Goal: Information Seeking & Learning: Learn about a topic

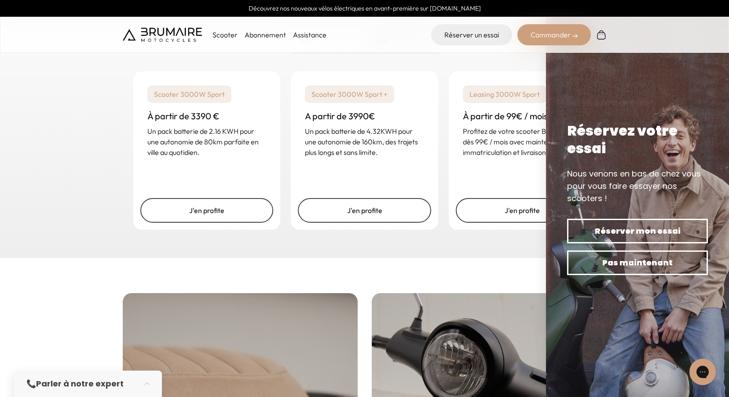
scroll to position [1583, 0]
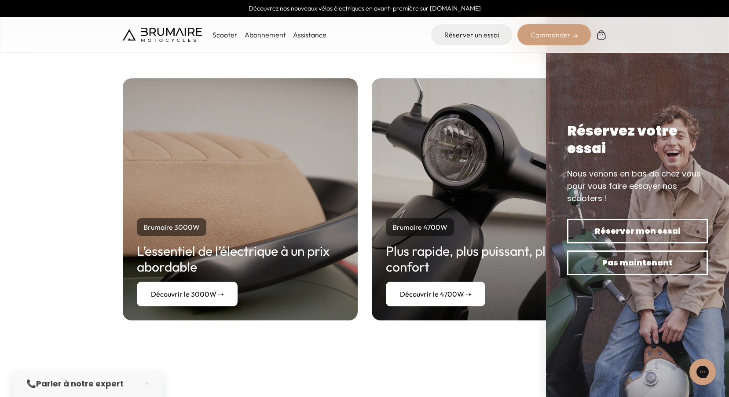
click at [444, 281] on link "Découvrir le 4700W ➝" at bounding box center [435, 293] width 99 height 25
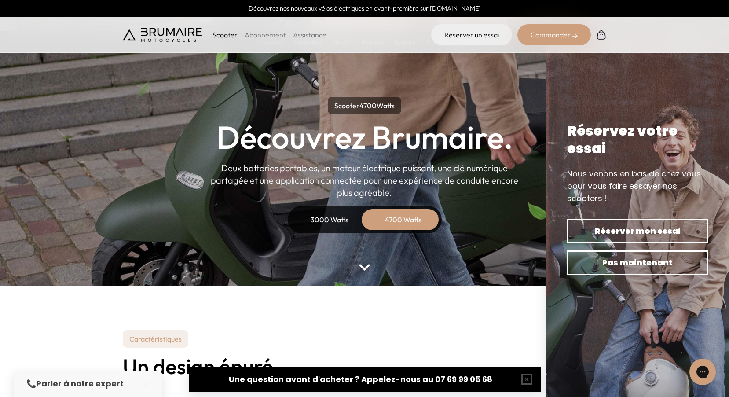
click at [323, 219] on div "3000 Watts" at bounding box center [329, 219] width 70 height 21
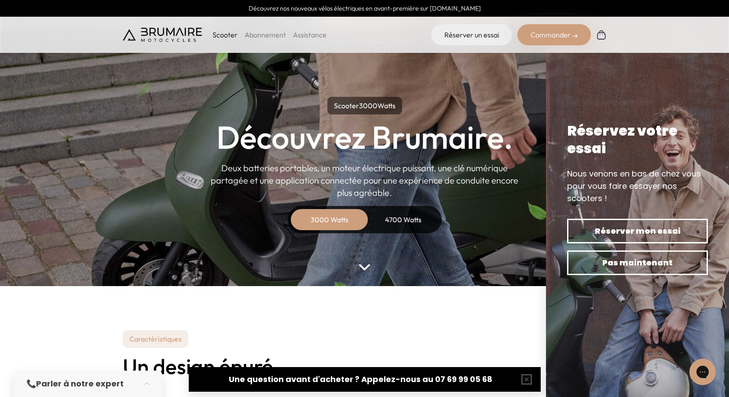
click at [331, 218] on div "3000 Watts" at bounding box center [329, 219] width 70 height 21
click at [363, 265] on img at bounding box center [363, 267] width 11 height 7
click at [402, 219] on div "4700 Watts" at bounding box center [403, 219] width 70 height 21
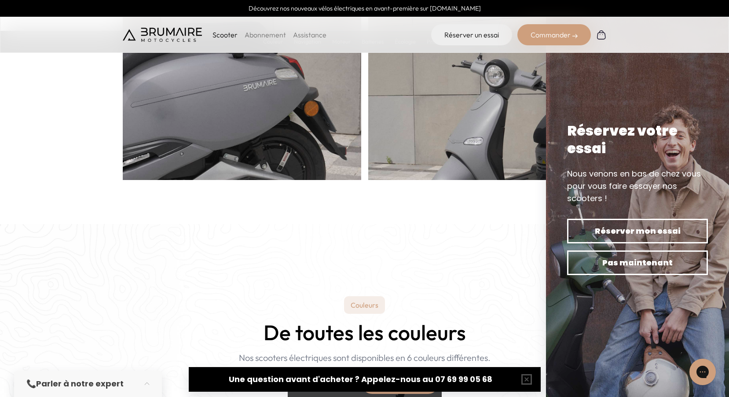
scroll to position [703, 0]
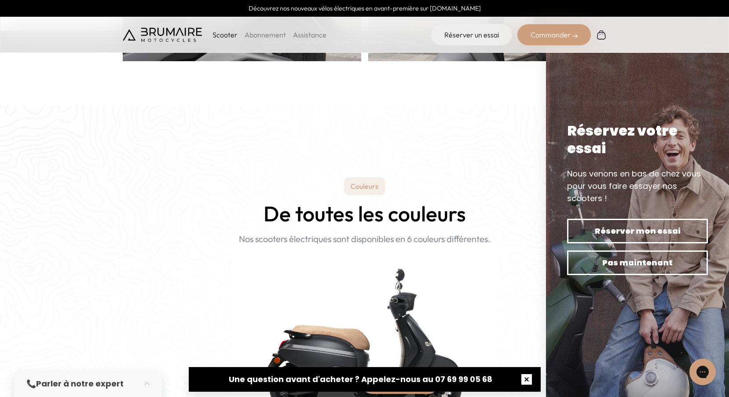
click at [526, 378] on button "button" at bounding box center [526, 379] width 28 height 28
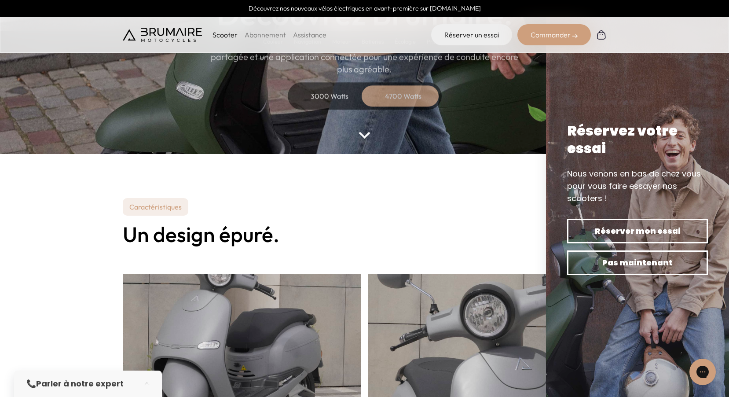
scroll to position [0, 0]
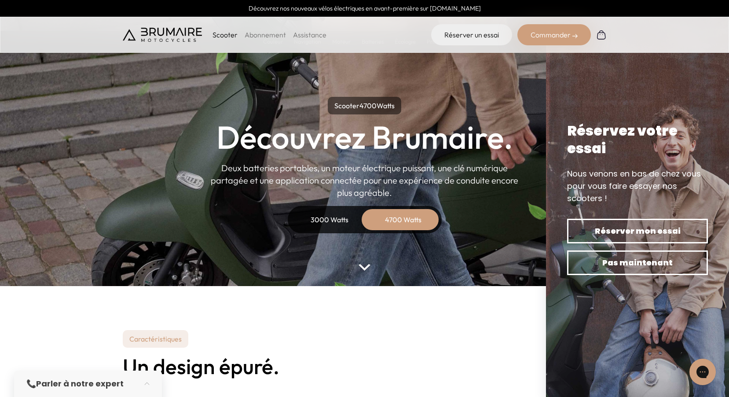
click at [322, 218] on div "3000 Watts" at bounding box center [329, 219] width 70 height 21
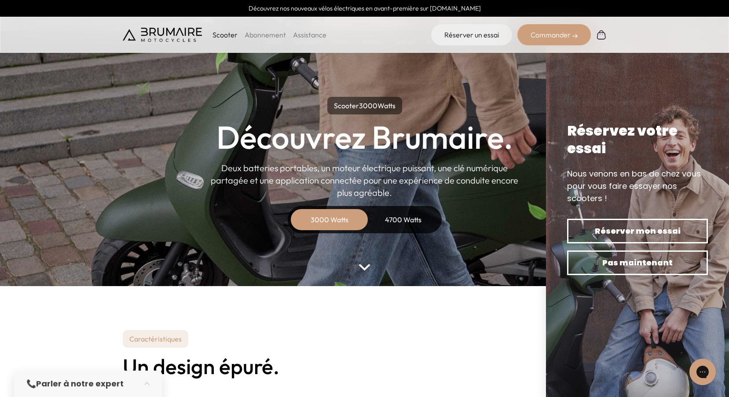
click at [365, 265] on img at bounding box center [363, 267] width 11 height 7
